Goal: Task Accomplishment & Management: Manage account settings

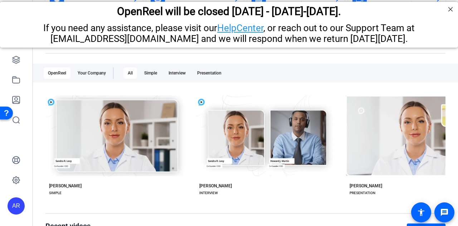
scroll to position [59, 0]
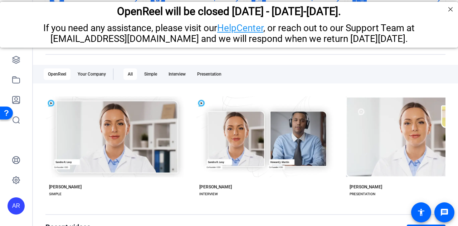
click at [16, 206] on div "AR" at bounding box center [16, 205] width 17 height 17
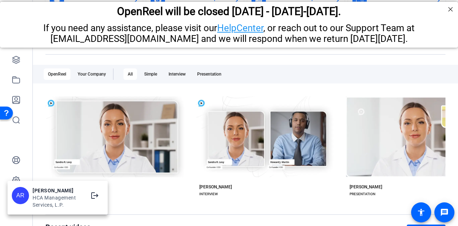
click at [41, 167] on div at bounding box center [229, 113] width 458 height 226
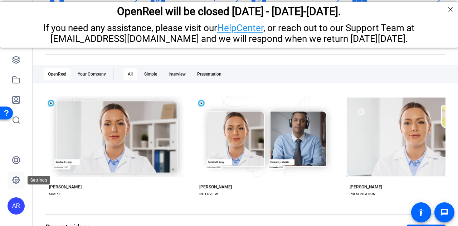
click at [17, 179] on icon at bounding box center [16, 180] width 9 height 9
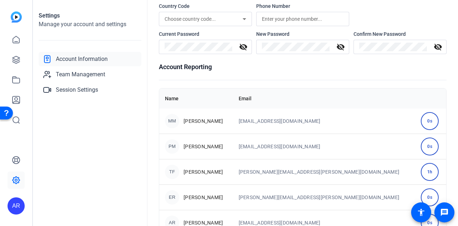
scroll to position [860, 0]
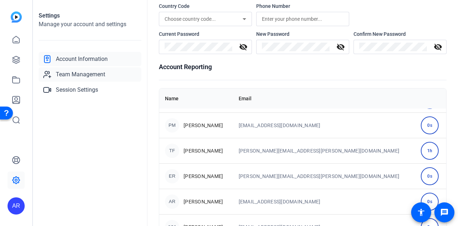
click at [72, 74] on span "Team Management" at bounding box center [80, 74] width 49 height 9
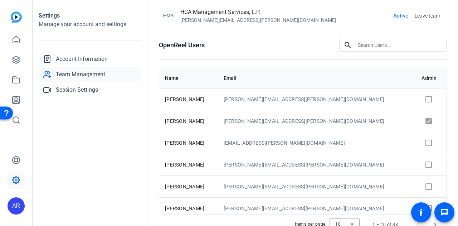
scroll to position [25, 0]
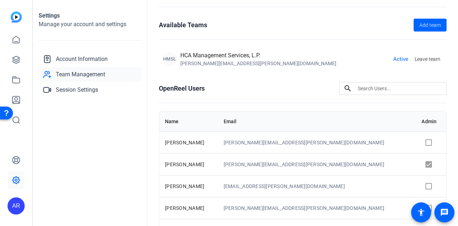
click at [14, 17] on img at bounding box center [16, 16] width 11 height 11
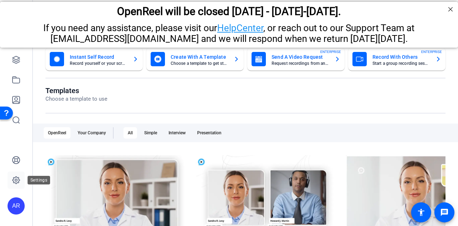
click at [13, 181] on icon at bounding box center [16, 180] width 9 height 9
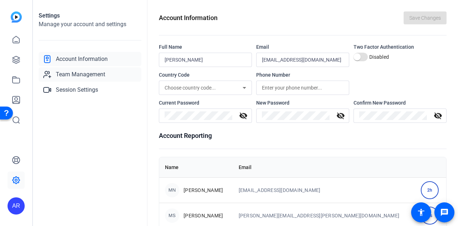
click at [83, 72] on span "Team Management" at bounding box center [80, 74] width 49 height 9
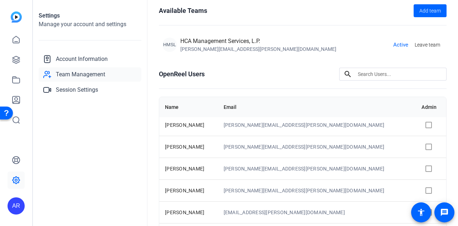
scroll to position [100, 0]
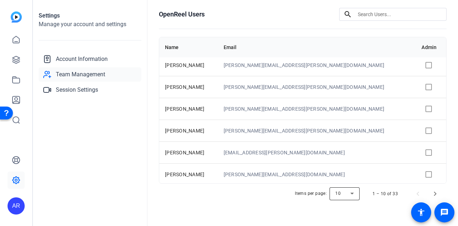
click at [353, 195] on div at bounding box center [345, 193] width 30 height 17
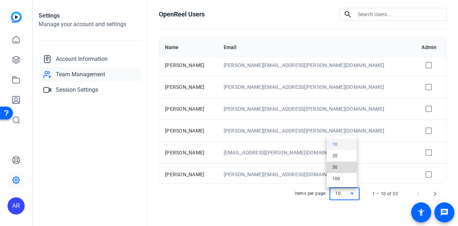
click at [337, 165] on span "50" at bounding box center [335, 167] width 5 height 9
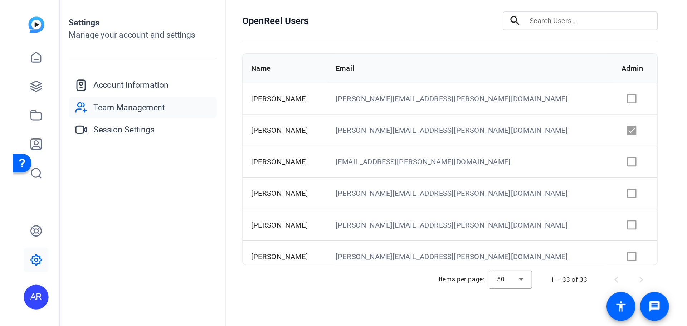
scroll to position [0, 0]
